Goal: Entertainment & Leisure: Consume media (video, audio)

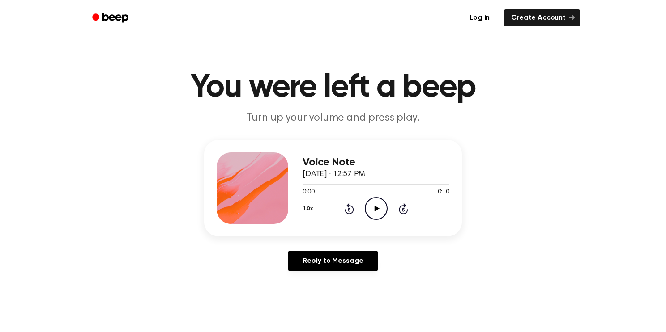
click at [378, 203] on icon "Play Audio" at bounding box center [376, 208] width 23 height 23
click at [372, 210] on icon "Play Audio" at bounding box center [376, 208] width 23 height 23
click at [372, 210] on icon "Pause Audio" at bounding box center [376, 208] width 23 height 23
click at [374, 212] on icon "Play Audio" at bounding box center [376, 208] width 23 height 23
click at [378, 201] on icon "Play Audio" at bounding box center [376, 208] width 23 height 23
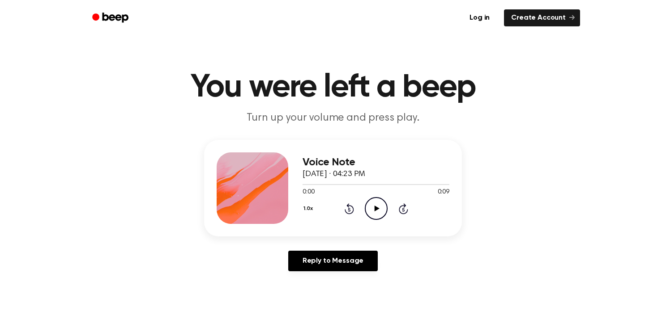
click at [378, 213] on icon "Play Audio" at bounding box center [376, 208] width 23 height 23
click at [366, 213] on icon "Play Audio" at bounding box center [376, 208] width 23 height 23
click at [373, 209] on icon "Play Audio" at bounding box center [376, 208] width 23 height 23
click at [375, 213] on icon "Play Audio" at bounding box center [376, 208] width 23 height 23
click at [372, 214] on icon "Play Audio" at bounding box center [376, 208] width 23 height 23
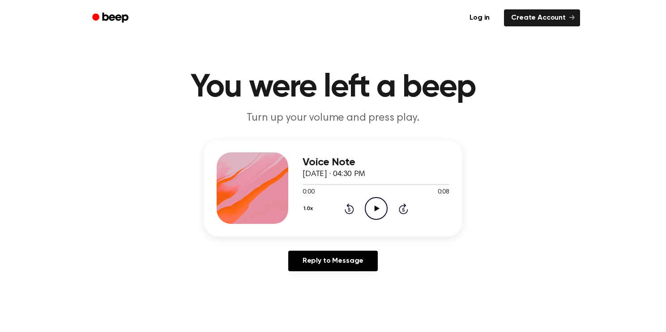
click at [373, 198] on circle at bounding box center [376, 209] width 22 height 22
click at [377, 212] on icon "Play Audio" at bounding box center [376, 208] width 23 height 23
click at [378, 212] on icon "Play Audio" at bounding box center [376, 208] width 23 height 23
click at [382, 212] on icon "Pause Audio" at bounding box center [376, 208] width 23 height 23
click at [379, 214] on icon "Play Audio" at bounding box center [376, 208] width 23 height 23
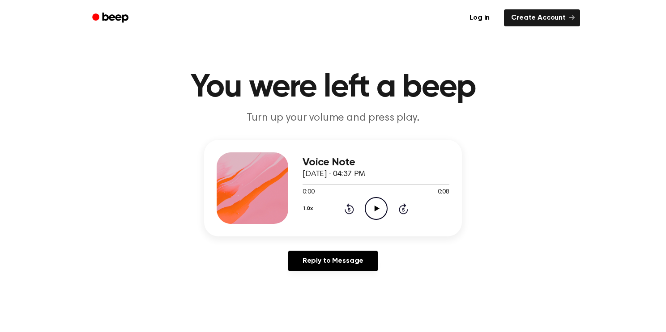
click at [386, 203] on icon "Play Audio" at bounding box center [376, 208] width 23 height 23
click at [361, 213] on div "1.0x Rewind 5 seconds Play Audio Skip 5 seconds" at bounding box center [375, 208] width 147 height 23
click at [406, 201] on div "1.0x Rewind 5 seconds Play Audio Skip 5 seconds" at bounding box center [375, 208] width 147 height 23
click at [369, 204] on icon "Play Audio" at bounding box center [376, 208] width 23 height 23
